Goal: Information Seeking & Learning: Learn about a topic

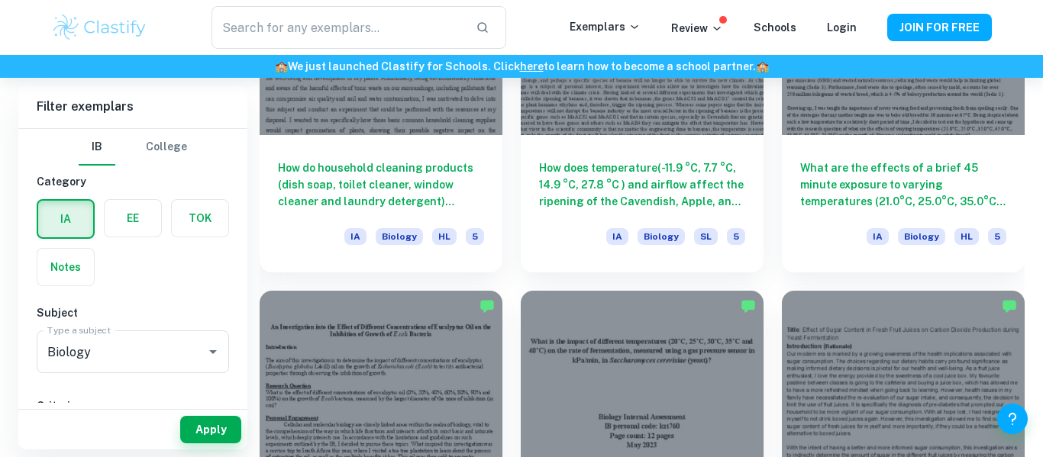
scroll to position [3265, 0]
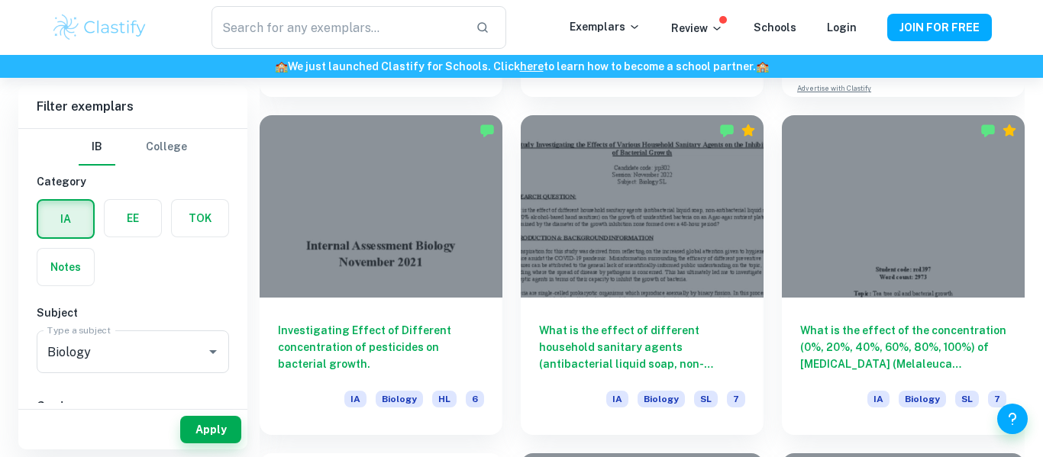
scroll to position [757, 0]
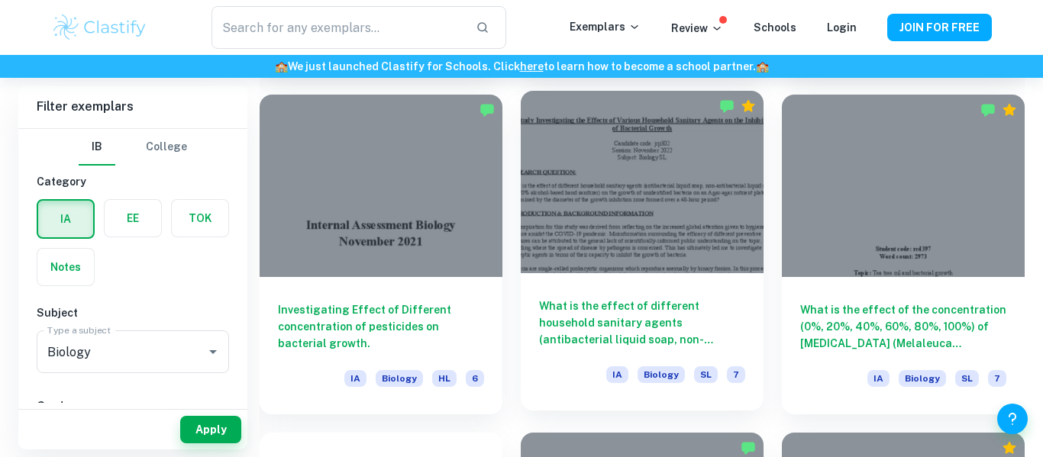
click at [588, 182] on div at bounding box center [642, 182] width 243 height 182
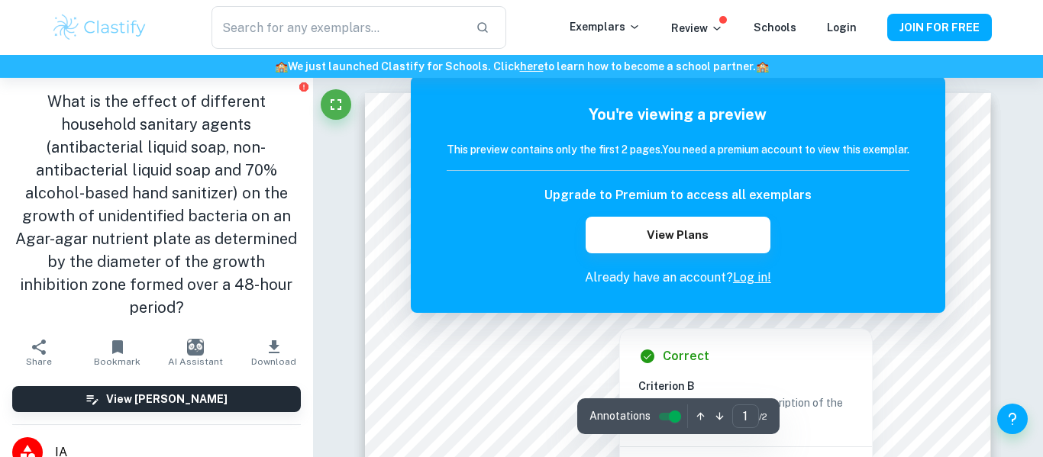
click at [716, 351] on div "Correct" at bounding box center [751, 356] width 227 height 18
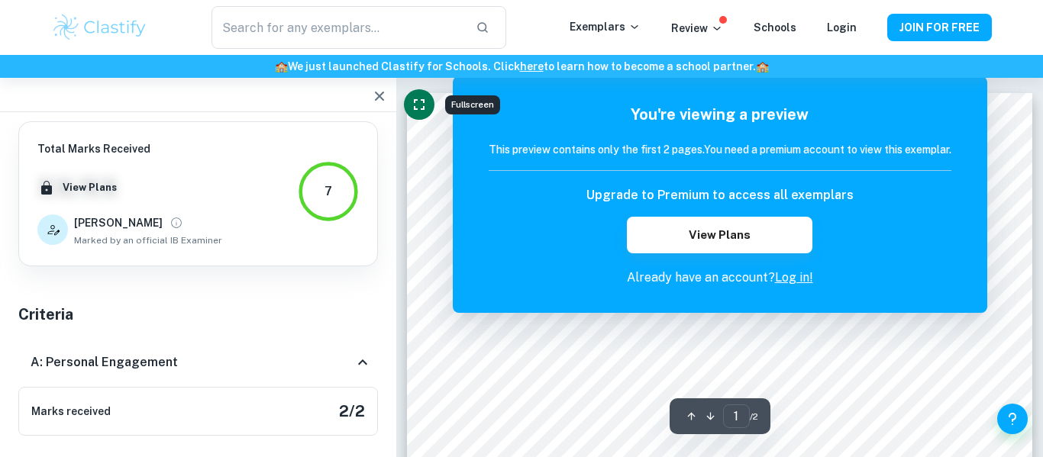
click at [407, 107] on button "Fullscreen" at bounding box center [419, 104] width 31 height 31
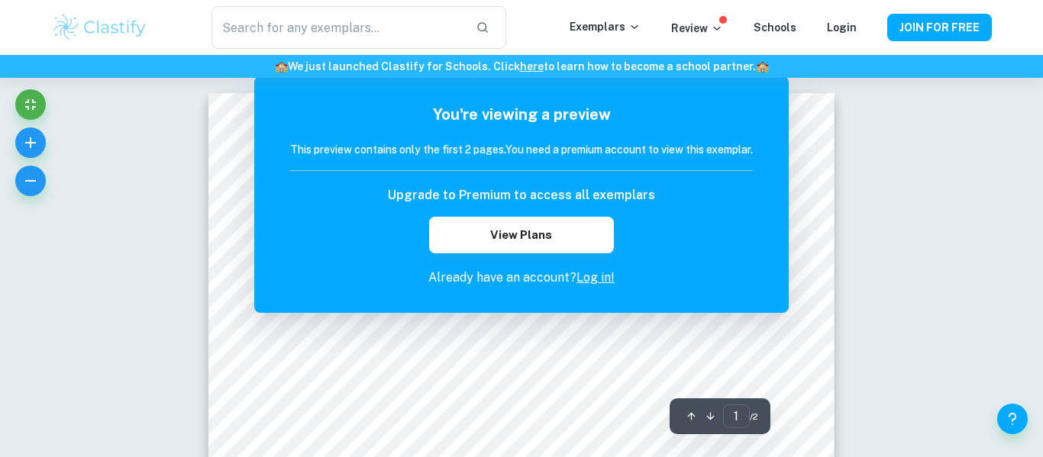
click at [782, 126] on div "You're viewing a preview This preview contains only the first 2 pages. You need…" at bounding box center [521, 194] width 534 height 237
click at [588, 182] on div "You're viewing a preview This preview contains only the first 2 pages. You need…" at bounding box center [521, 195] width 463 height 184
click at [588, 273] on link "Log in!" at bounding box center [595, 277] width 38 height 15
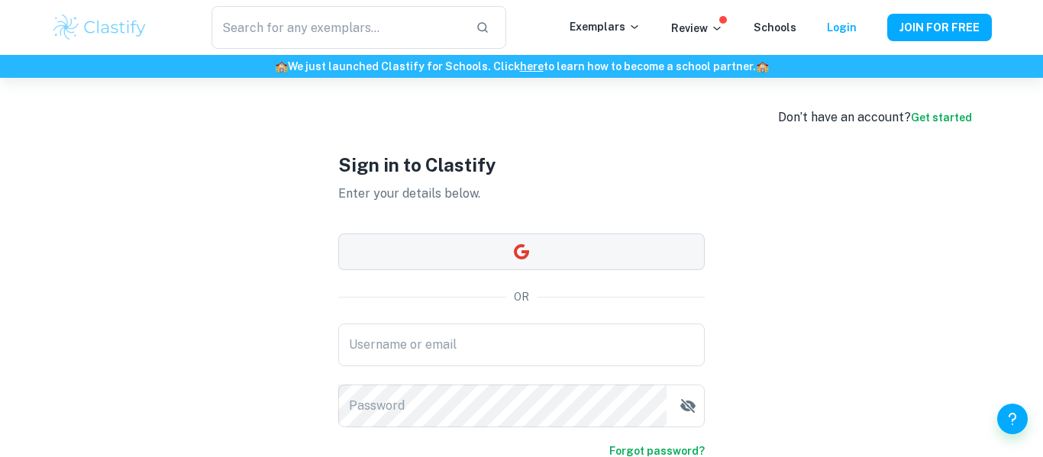
click at [556, 263] on button "button" at bounding box center [521, 252] width 366 height 37
